Goal: Information Seeking & Learning: Learn about a topic

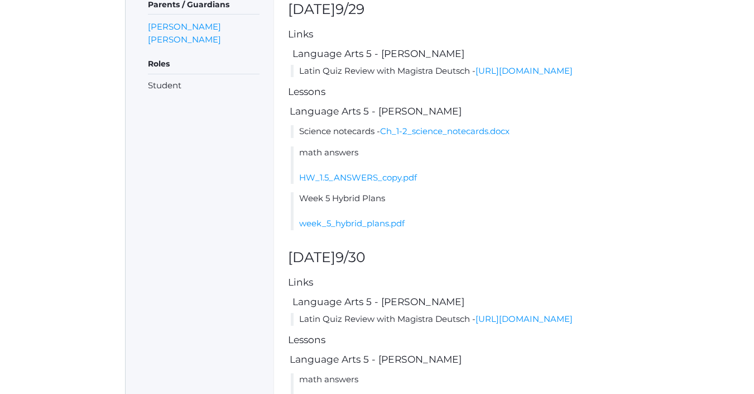
scroll to position [318, 1]
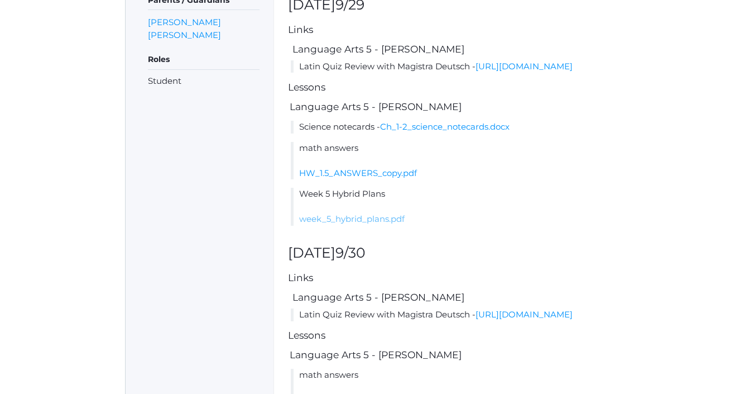
click at [378, 224] on link "week_5_hybrid_plans.pdf" at bounding box center [352, 218] width 106 height 11
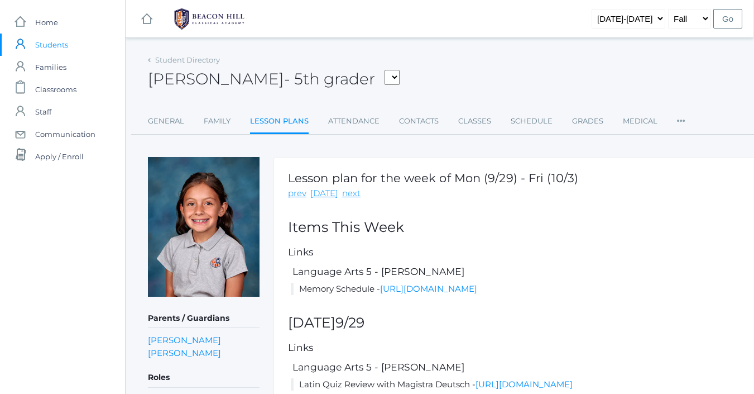
scroll to position [0, 1]
click at [52, 26] on span "Home" at bounding box center [46, 22] width 23 height 22
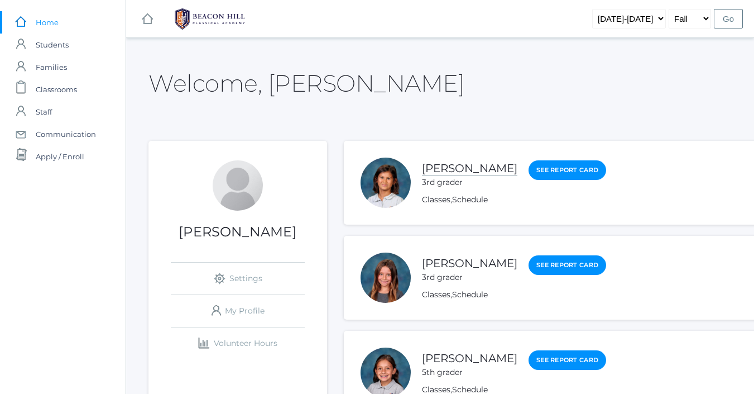
click at [478, 168] on link "[PERSON_NAME]" at bounding box center [469, 168] width 95 height 14
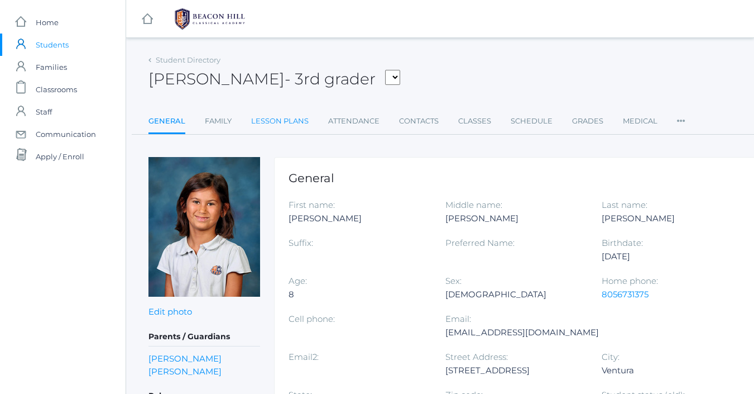
click at [291, 119] on link "Lesson Plans" at bounding box center [279, 121] width 57 height 22
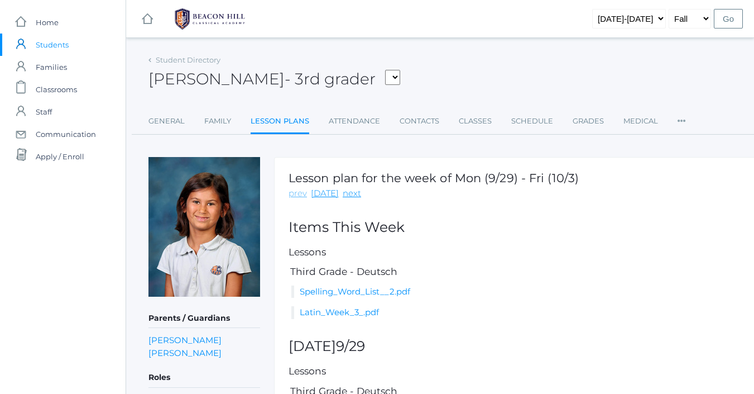
click at [301, 193] on link "prev" at bounding box center [298, 193] width 18 height 13
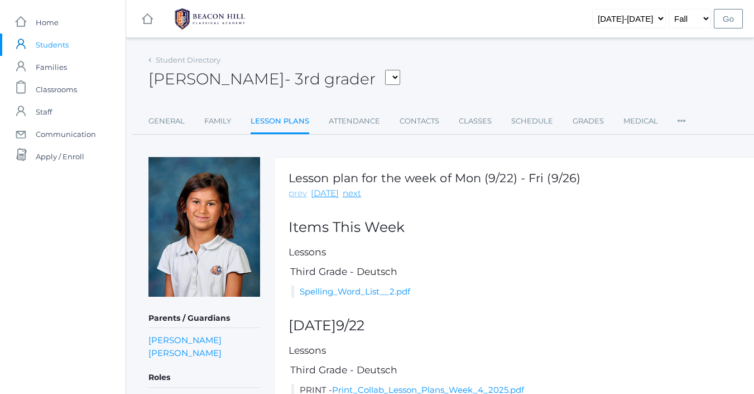
click at [300, 193] on link "prev" at bounding box center [298, 193] width 18 height 13
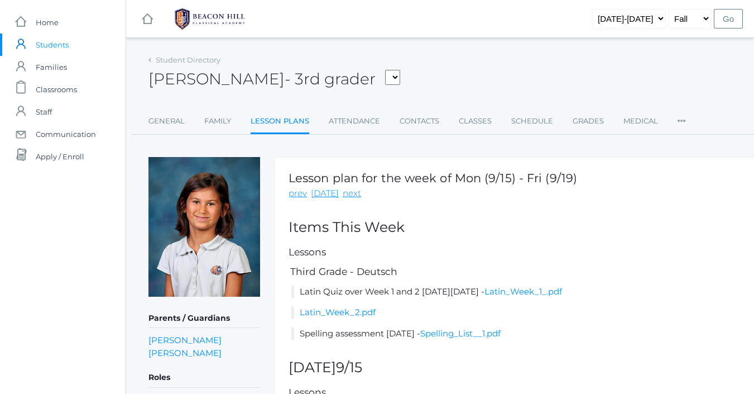
click at [300, 193] on link "prev" at bounding box center [298, 193] width 18 height 13
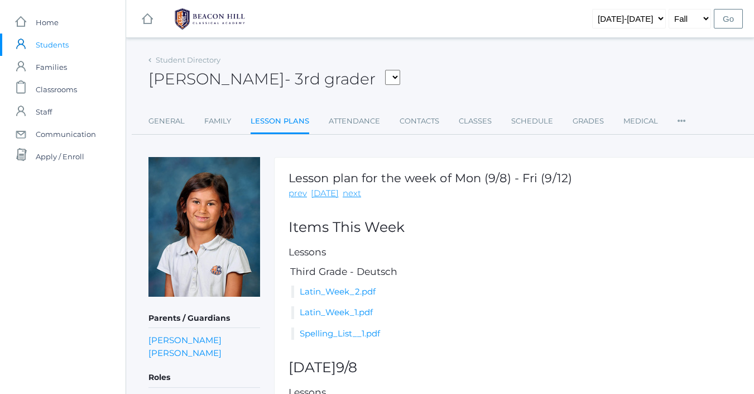
click at [300, 193] on link "prev" at bounding box center [298, 193] width 18 height 13
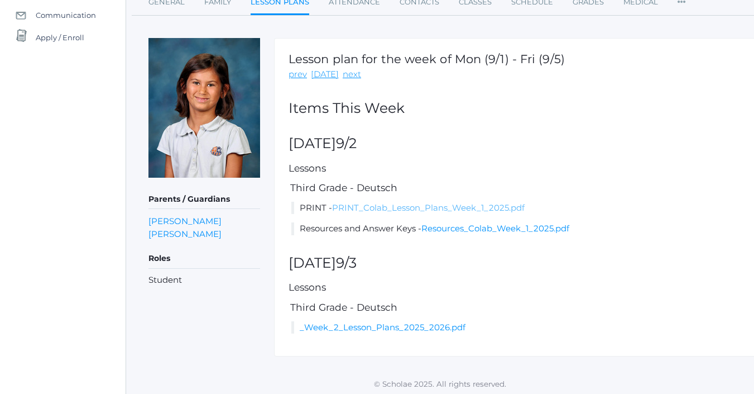
scroll to position [118, 0]
click at [383, 208] on link "PRINT_Colab_Lesson_Plans_Week_1_2025.pdf" at bounding box center [428, 208] width 193 height 11
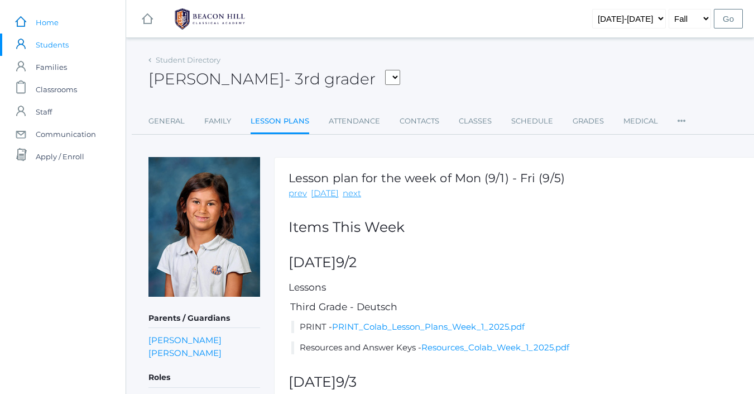
scroll to position [0, 0]
click at [52, 24] on span "Home" at bounding box center [47, 22] width 23 height 22
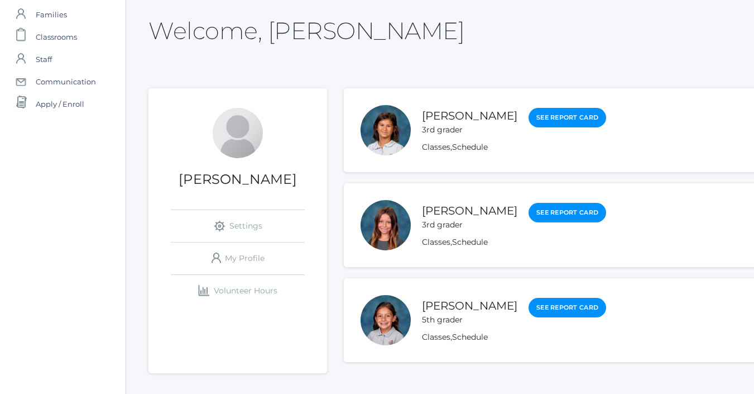
scroll to position [69, 0]
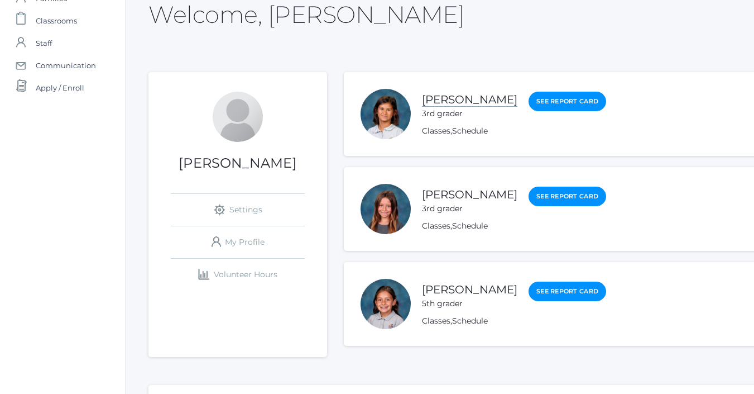
click at [458, 97] on link "[PERSON_NAME]" at bounding box center [469, 100] width 95 height 14
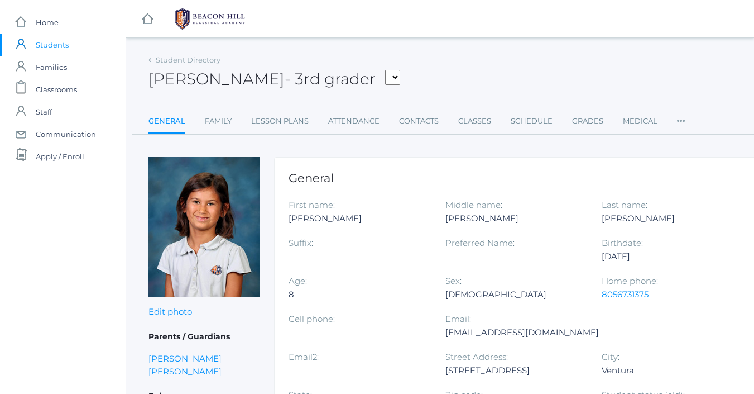
scroll to position [69, 0]
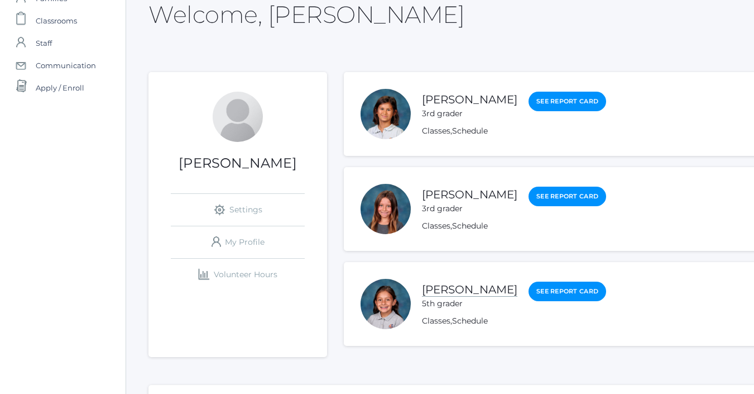
click at [459, 293] on link "Esperanza Ewing" at bounding box center [469, 289] width 95 height 14
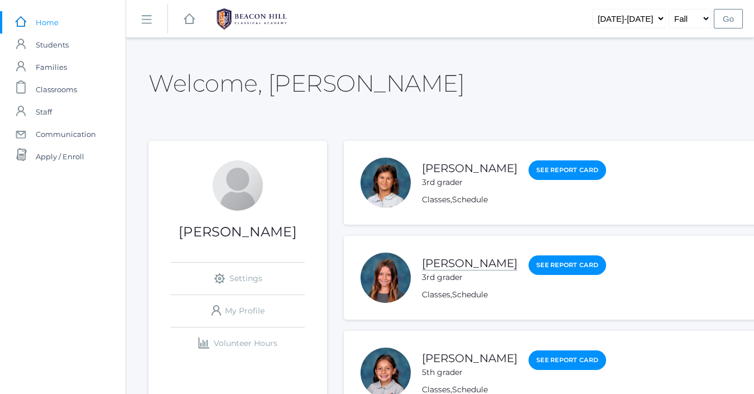
click at [459, 261] on link "[PERSON_NAME]" at bounding box center [469, 263] width 95 height 14
click at [462, 361] on link "Esperanza Ewing" at bounding box center [469, 358] width 95 height 14
click at [58, 46] on span "Students" at bounding box center [52, 44] width 33 height 22
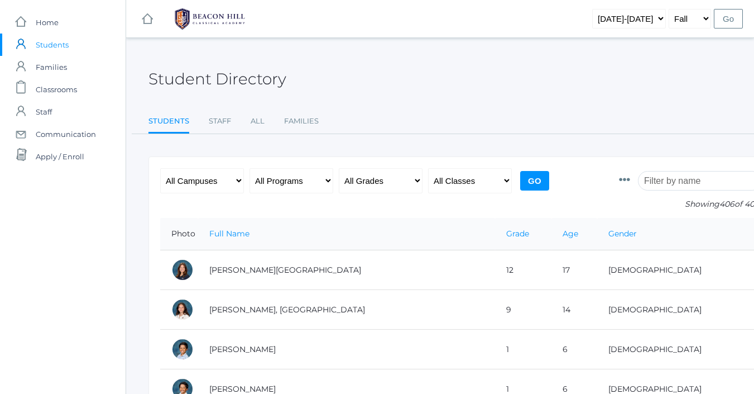
click at [673, 183] on input "search" at bounding box center [700, 181] width 124 height 20
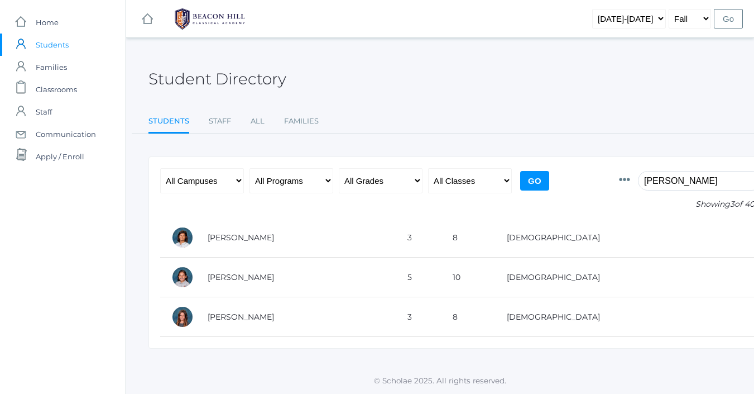
type input "Ewing"
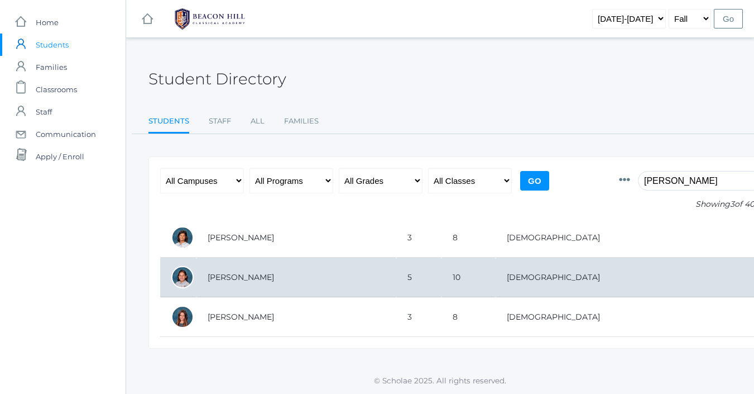
drag, startPoint x: 658, startPoint y: 199, endPoint x: 238, endPoint y: 276, distance: 427.3
click at [238, 276] on td "Ewing, Esperanza" at bounding box center [296, 277] width 200 height 40
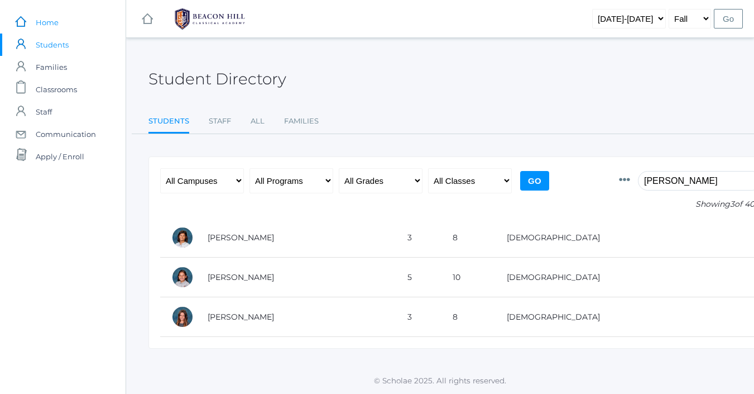
click at [51, 27] on span "Home" at bounding box center [47, 22] width 23 height 22
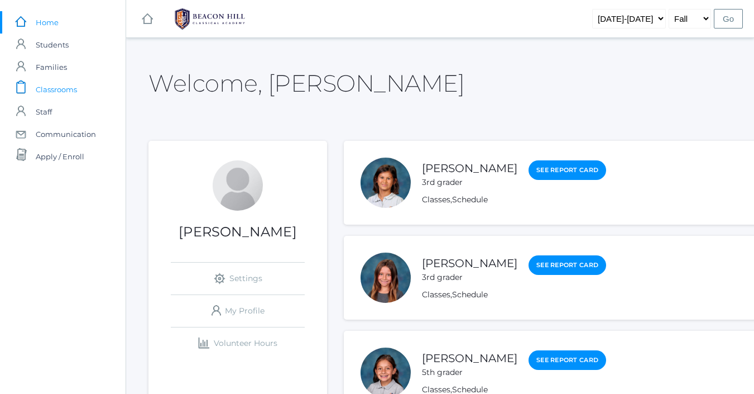
click at [65, 88] on span "Classrooms" at bounding box center [56, 89] width 41 height 22
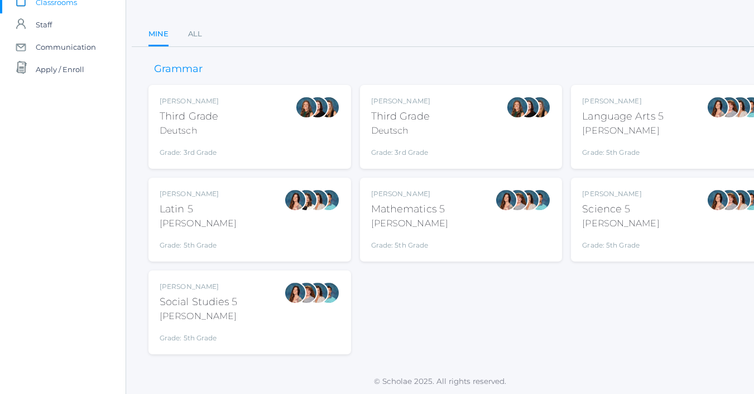
scroll to position [87, 0]
click at [672, 135] on div "Rebecca Salazar Language Arts 5 Salazar Grade: 5th Grade 05LA" at bounding box center [672, 127] width 180 height 61
click at [219, 223] on div "Rebecca Salazar Latin 5 Salazar Grade: 5th Grade 05LATIN" at bounding box center [250, 219] width 180 height 61
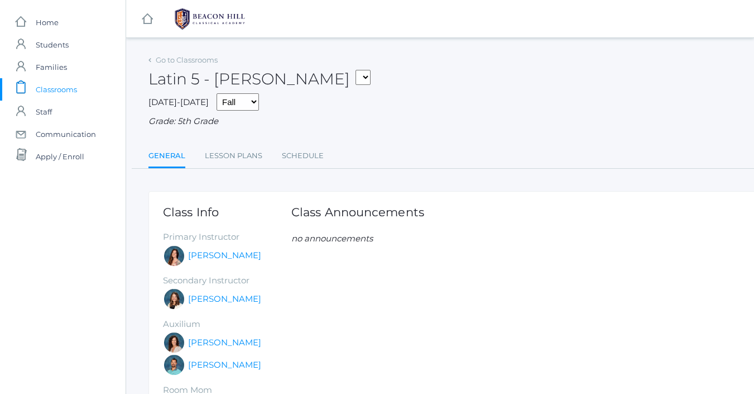
scroll to position [4, 0]
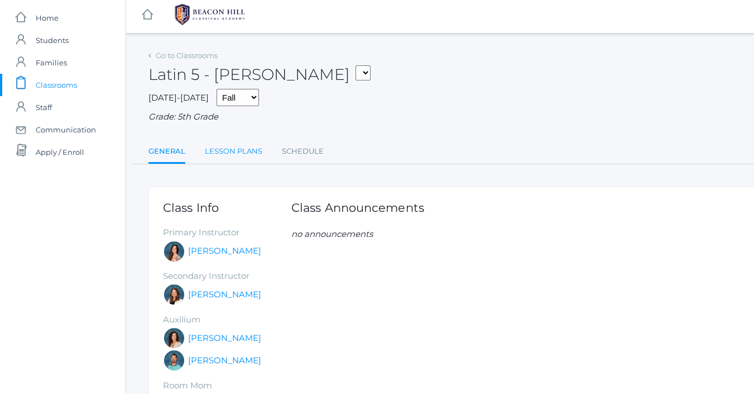
click at [234, 147] on link "Lesson Plans" at bounding box center [233, 151] width 57 height 22
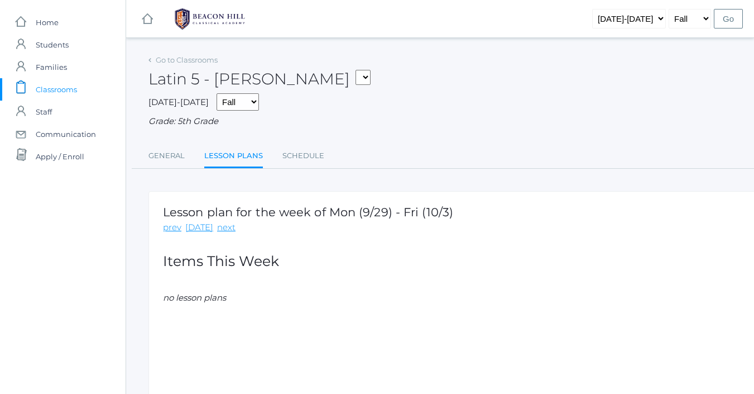
select select "1967"
click at [50, 27] on span "Home" at bounding box center [47, 22] width 23 height 22
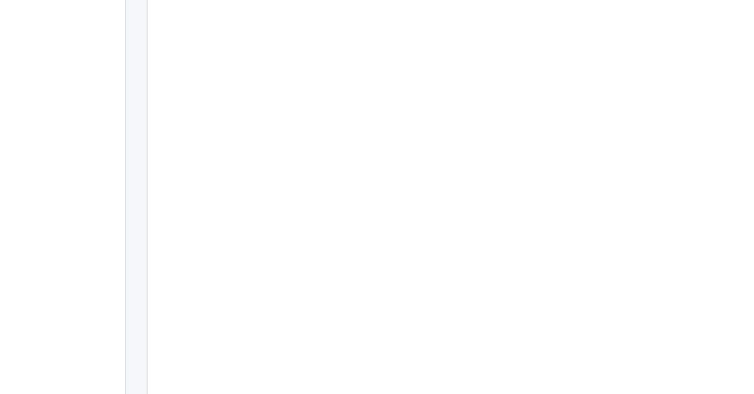
scroll to position [493, 1]
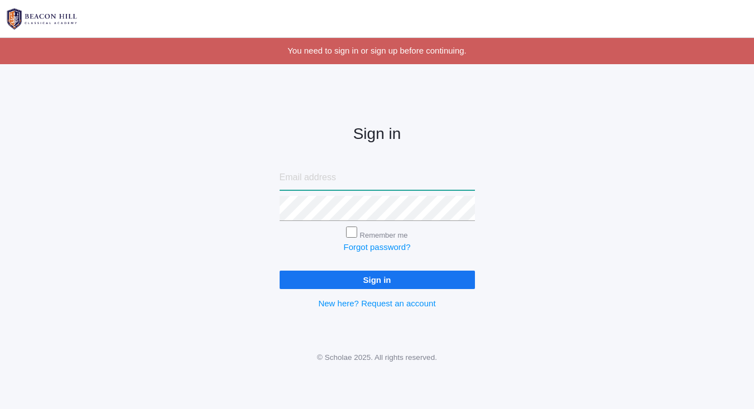
type input "[EMAIL_ADDRESS][DOMAIN_NAME]"
click at [348, 281] on input "Sign in" at bounding box center [377, 280] width 195 height 18
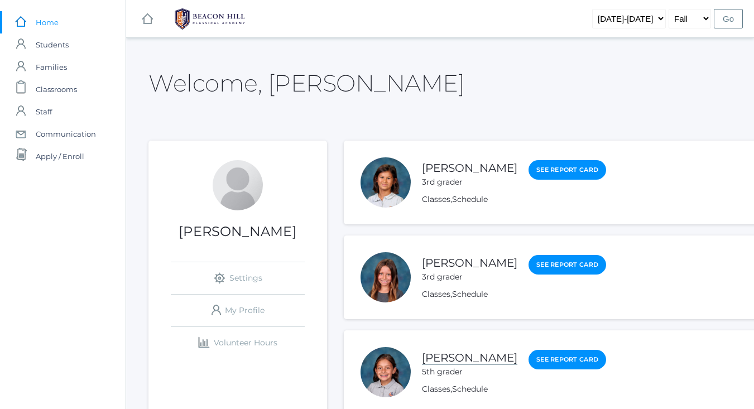
click at [447, 356] on link "[PERSON_NAME]" at bounding box center [469, 358] width 95 height 14
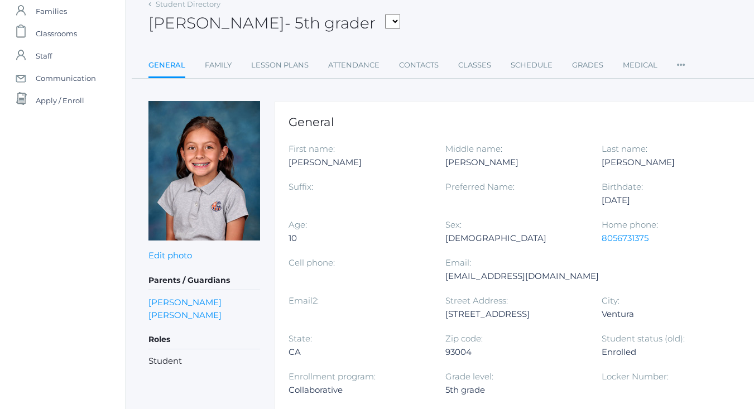
scroll to position [30, 0]
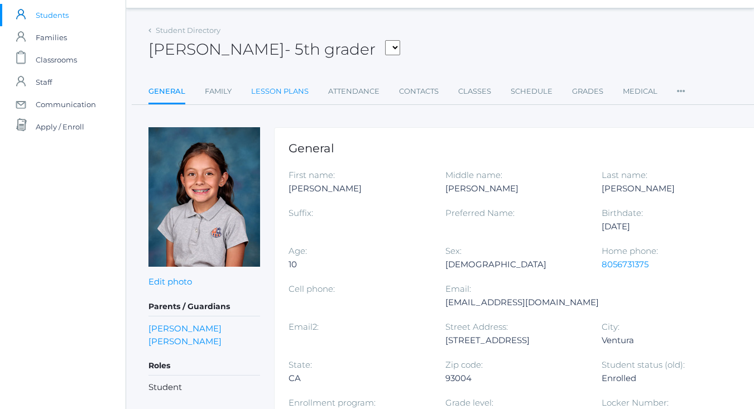
click at [284, 89] on link "Lesson Plans" at bounding box center [279, 91] width 57 height 22
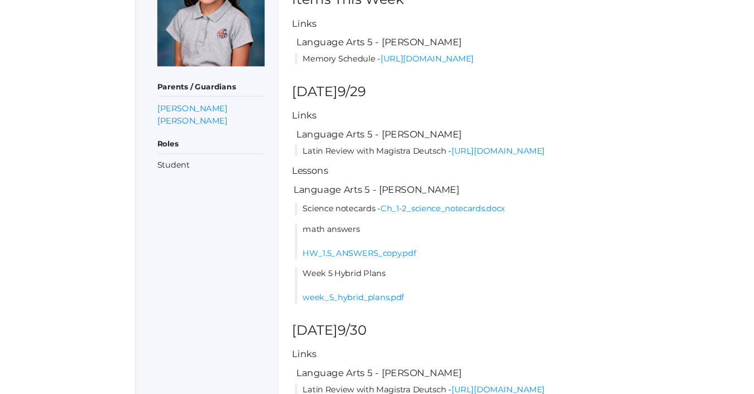
scroll to position [228, 0]
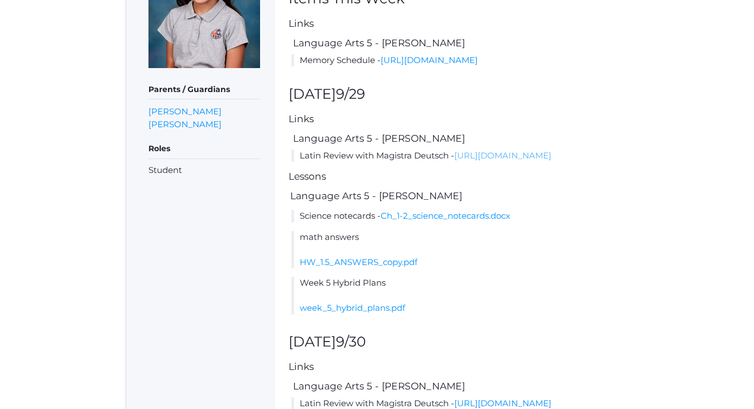
click at [454, 161] on link "[URL][DOMAIN_NAME]" at bounding box center [502, 155] width 97 height 11
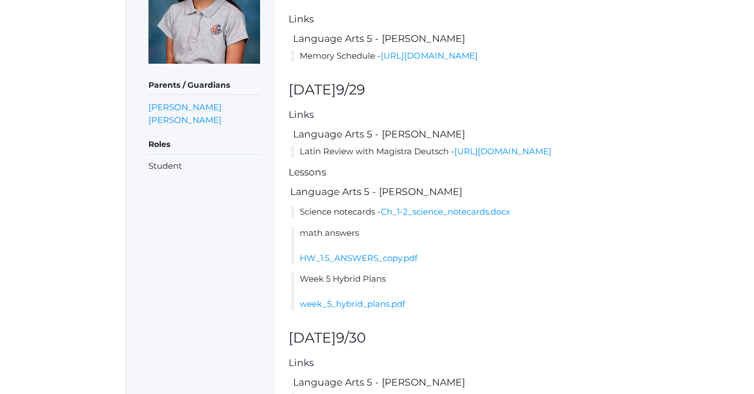
scroll to position [234, 0]
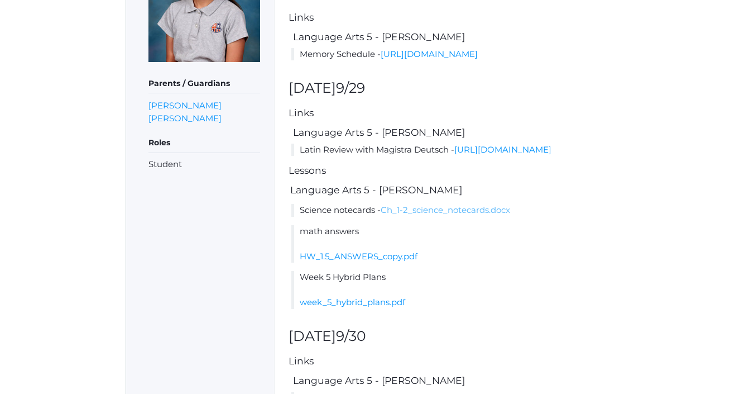
click at [437, 215] on link "Ch_1-2_science_notecards.docx" at bounding box center [446, 209] width 130 height 11
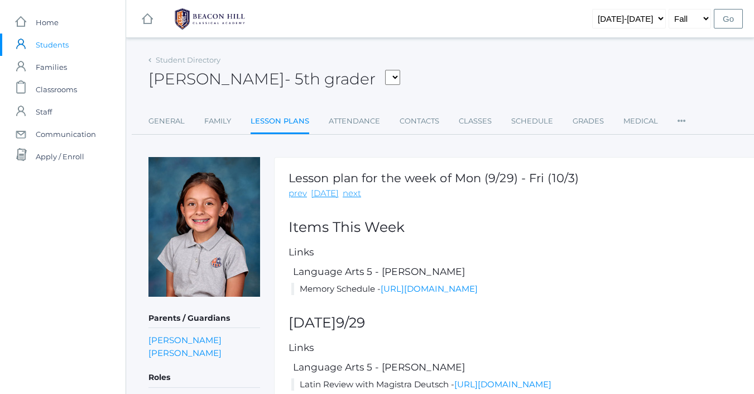
scroll to position [0, 0]
click at [76, 25] on link "icons/ui/navigation/home Created with Sketch. Home" at bounding box center [63, 22] width 126 height 22
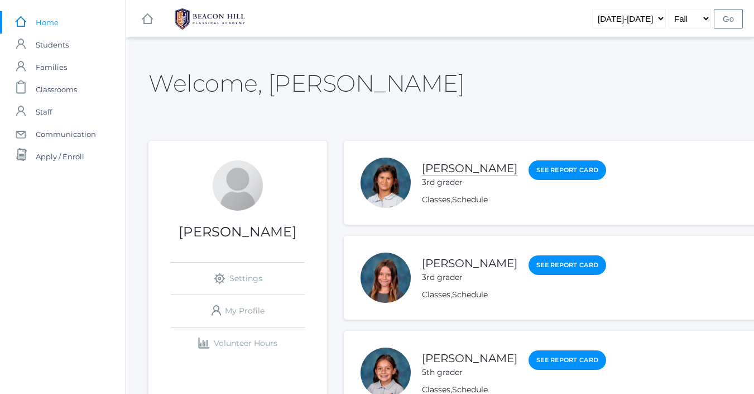
click at [477, 170] on link "[PERSON_NAME]" at bounding box center [469, 168] width 95 height 14
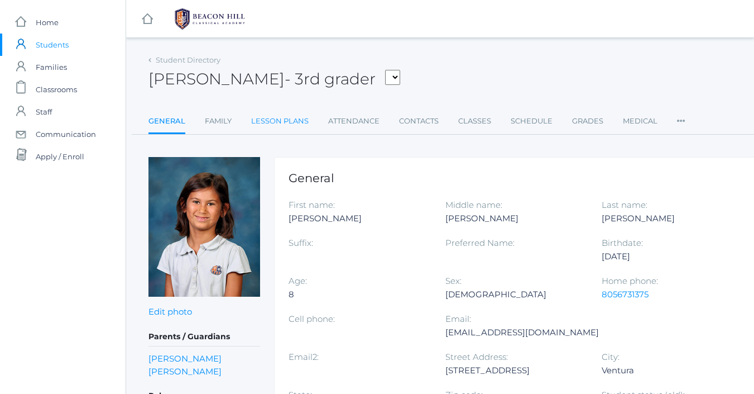
click at [305, 124] on link "Lesson Plans" at bounding box center [279, 121] width 57 height 22
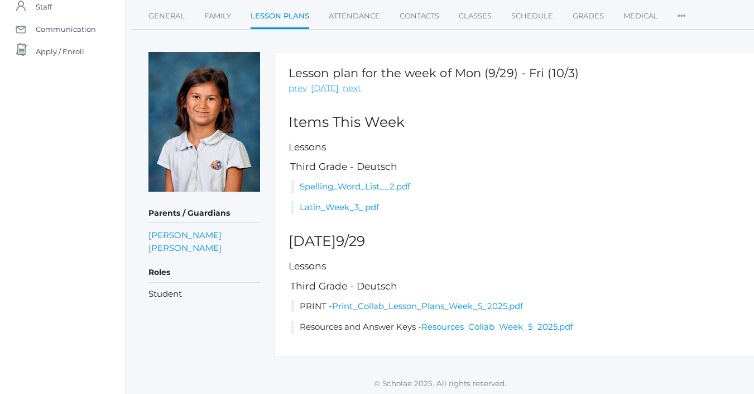
scroll to position [104, 0]
click at [335, 208] on link "Latin_Week_3_.pdf" at bounding box center [339, 207] width 79 height 11
click at [447, 305] on link "Print_Collab_Lesson_Plans_Week_5_2025.pdf" at bounding box center [427, 306] width 191 height 11
click at [442, 325] on link "Resources_Collab_Week_5_2025.pdf" at bounding box center [497, 327] width 152 height 11
